Goal: Task Accomplishment & Management: Complete application form

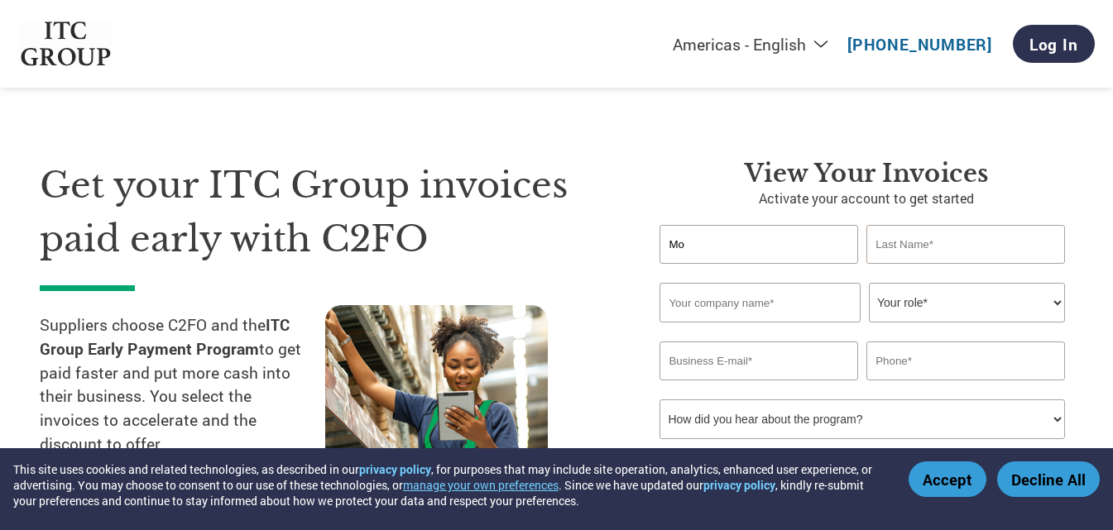
type input "M"
type input "[PERSON_NAME]"
type input "Siddiqui"
click at [752, 297] on input "text" at bounding box center [759, 303] width 201 height 40
type input "Stargate Global Impex LLP"
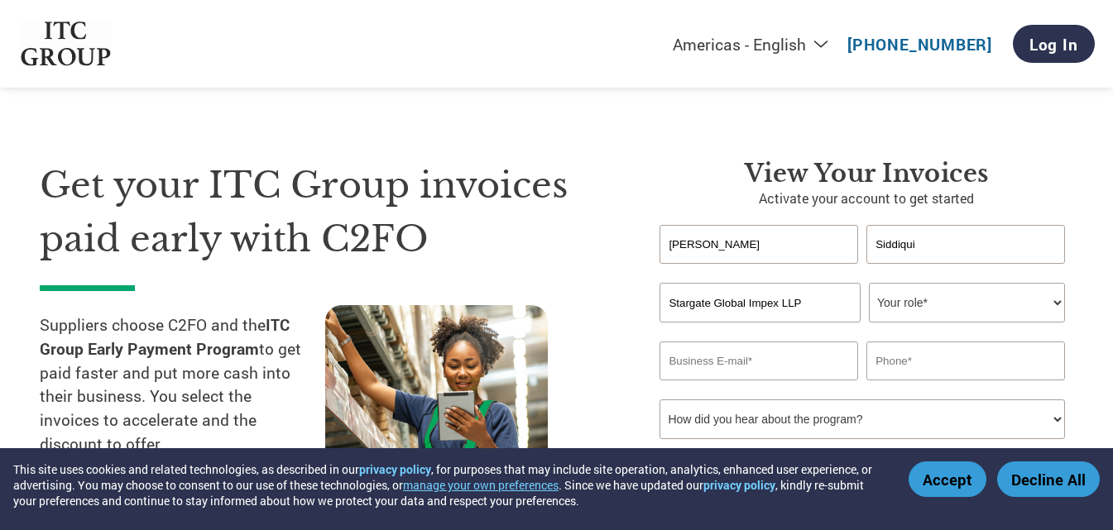
click at [1043, 295] on select "Your role* CFO Controller Credit Manager Finance Director Treasurer CEO Preside…" at bounding box center [967, 303] width 196 height 40
select select "OWNER_FOUNDER"
click at [869, 283] on select "Your role* CFO Controller Credit Manager Finance Director Treasurer CEO Preside…" at bounding box center [967, 303] width 196 height 40
click at [727, 366] on input "email" at bounding box center [758, 361] width 199 height 39
type input "[EMAIL_ADDRESS][DOMAIN_NAME]"
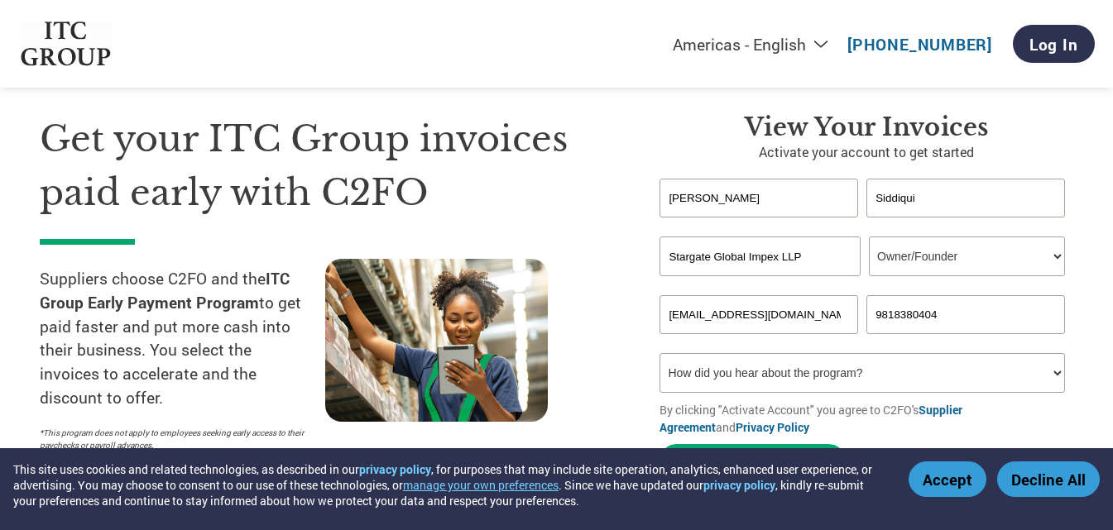
scroll to position [83, 0]
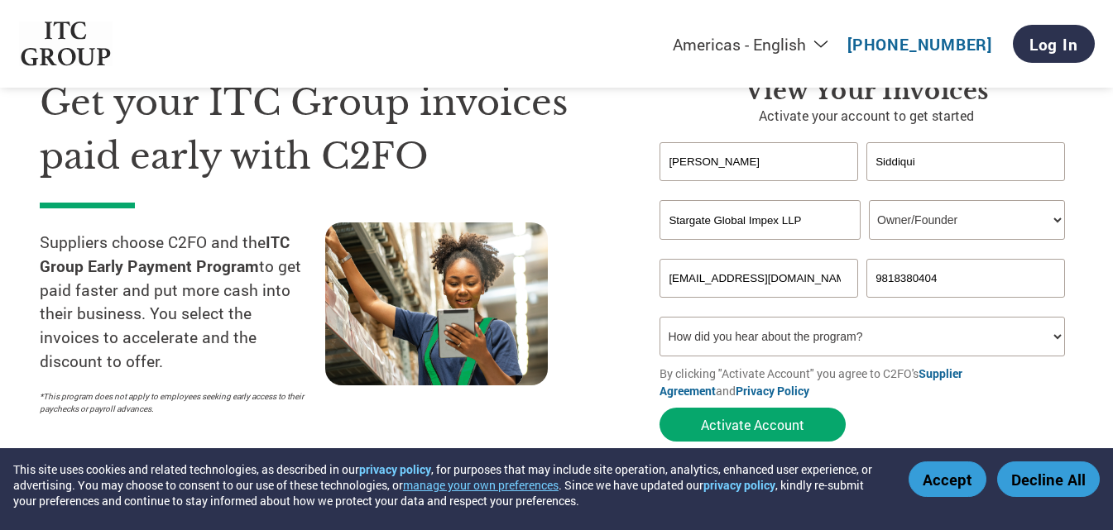
type input "9818380404"
click at [912, 330] on select "How did you hear about the program? Received a letter Email Social Media Online…" at bounding box center [861, 337] width 405 height 40
select select "Email"
click at [659, 317] on select "How did you hear about the program? Received a letter Email Social Media Online…" at bounding box center [861, 337] width 405 height 40
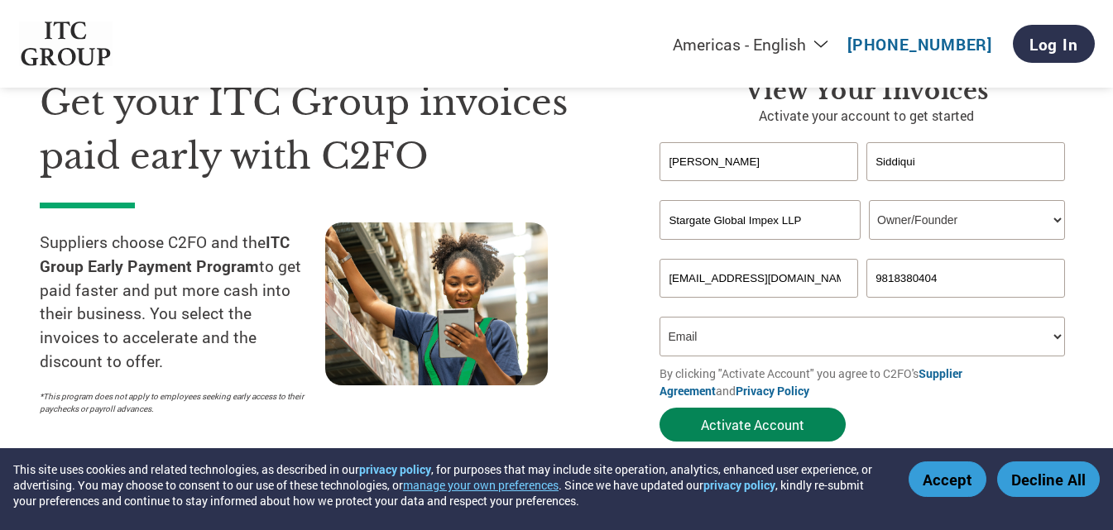
click at [728, 430] on button "Activate Account" at bounding box center [752, 425] width 186 height 34
